Goal: Find specific page/section: Find specific page/section

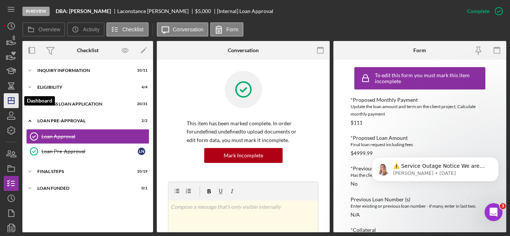
click at [12, 95] on icon "Icon/Dashboard" at bounding box center [11, 101] width 19 height 19
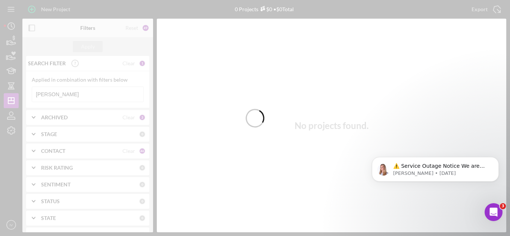
click at [62, 94] on div at bounding box center [255, 118] width 510 height 236
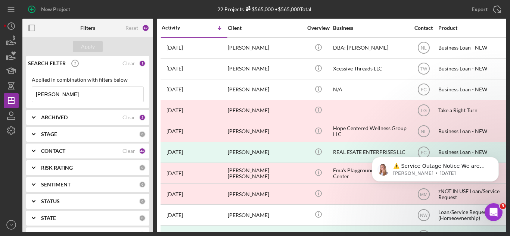
drag, startPoint x: 60, startPoint y: 96, endPoint x: 1, endPoint y: 93, distance: 59.1
click at [0, 93] on div "New Project 22 Projects $565,000 • $565,000 Total [PERSON_NAME] Export Icon/Exp…" at bounding box center [255, 118] width 510 height 236
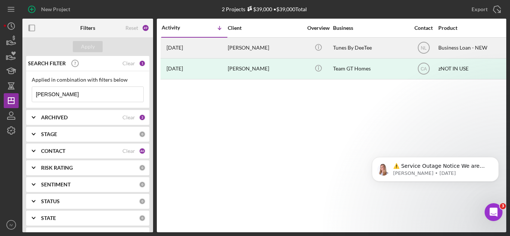
type input "[PERSON_NAME]"
click at [239, 43] on div "[PERSON_NAME]" at bounding box center [265, 48] width 75 height 20
